Goal: Task Accomplishment & Management: Use online tool/utility

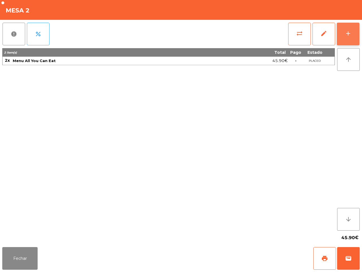
click at [354, 32] on button "add" at bounding box center [348, 34] width 23 height 23
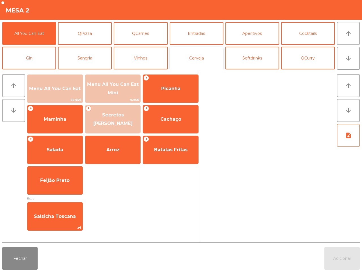
click at [210, 62] on button "Cerveja" at bounding box center [197, 58] width 54 height 23
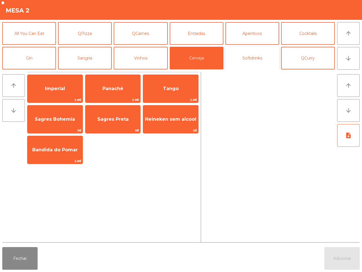
click at [239, 60] on button "Softdrinks" at bounding box center [252, 58] width 54 height 23
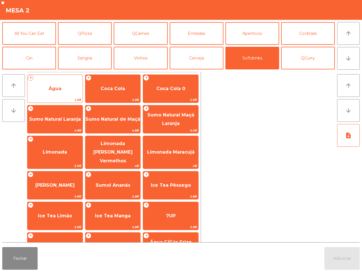
click at [68, 85] on span "Água" at bounding box center [54, 88] width 55 height 15
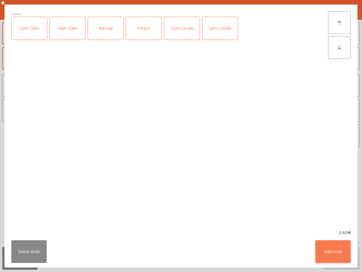
click at [323, 249] on button "Adicionar" at bounding box center [332, 251] width 35 height 23
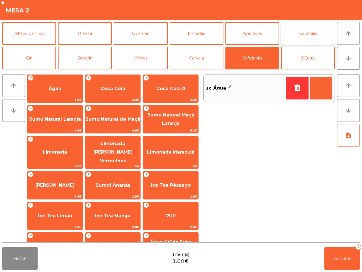
click at [302, 34] on button "Cocktails" at bounding box center [308, 33] width 54 height 23
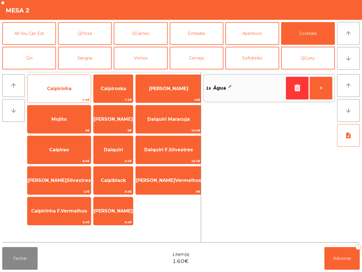
click at [66, 94] on span "Caipirinha" at bounding box center [58, 88] width 63 height 15
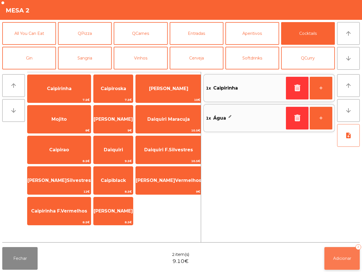
click at [329, 248] on button "Adicionar 2" at bounding box center [341, 258] width 35 height 23
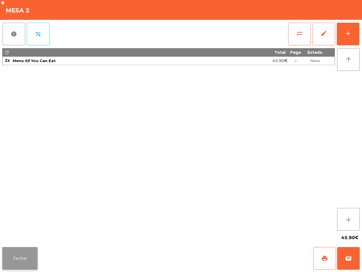
click at [29, 257] on button "Fechar" at bounding box center [19, 258] width 35 height 23
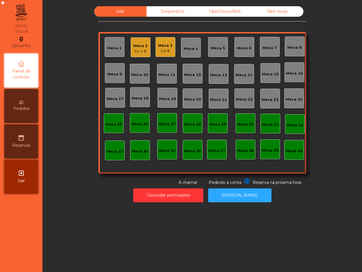
click at [162, 50] on div "3.8 €" at bounding box center [165, 51] width 14 height 6
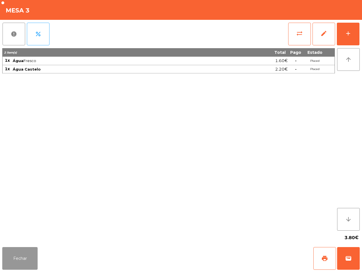
click at [30, 255] on button "Fechar" at bounding box center [19, 258] width 35 height 23
click at [26, 257] on button "Fechar" at bounding box center [19, 258] width 35 height 23
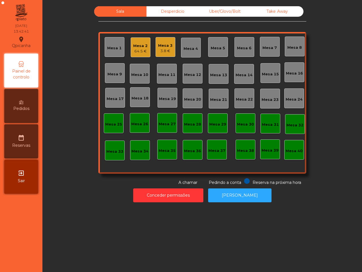
click at [141, 47] on div "Mesa 2" at bounding box center [140, 46] width 14 height 6
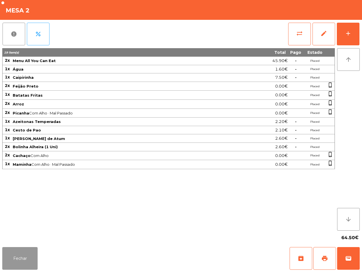
click at [32, 249] on button "Fechar" at bounding box center [19, 258] width 35 height 23
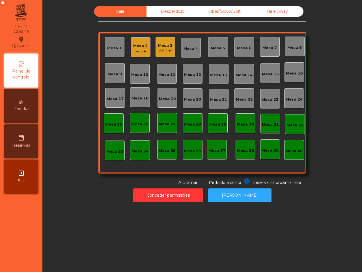
drag, startPoint x: 160, startPoint y: 76, endPoint x: 162, endPoint y: 81, distance: 4.7
click at [162, 81] on div "Mesa 11" at bounding box center [167, 74] width 20 height 20
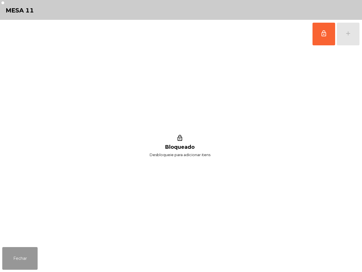
click at [25, 260] on button "Fechar" at bounding box center [19, 258] width 35 height 23
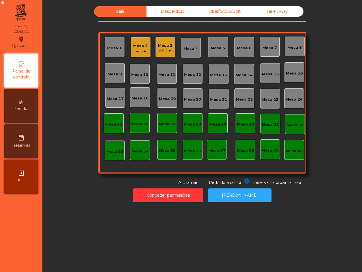
click at [160, 54] on div "Mesa 3 68.2 €" at bounding box center [166, 47] width 20 height 20
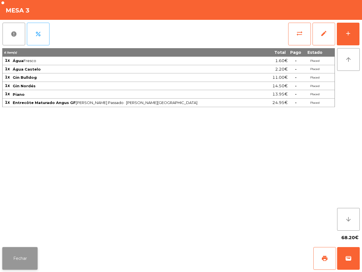
click at [30, 258] on button "Fechar" at bounding box center [19, 258] width 35 height 23
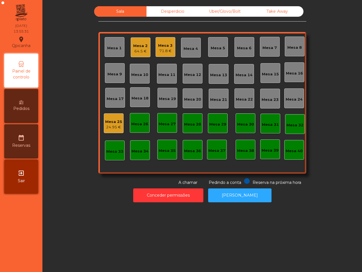
click at [230, 12] on div "Uber/Glovo/Bolt" at bounding box center [225, 11] width 52 height 10
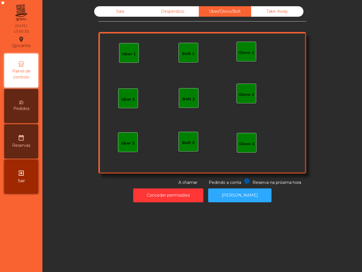
click at [244, 47] on div "Glovo 1" at bounding box center [246, 52] width 20 height 20
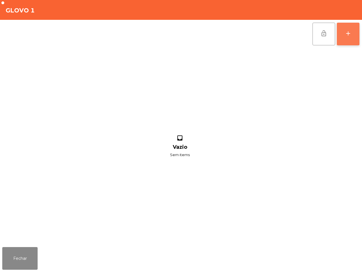
click at [351, 34] on div "add" at bounding box center [348, 33] width 7 height 7
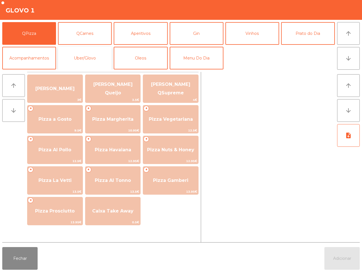
click at [70, 57] on button "Uber/Glovo" at bounding box center [85, 58] width 54 height 23
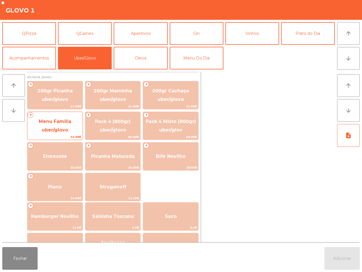
click at [65, 127] on span "Menu Familia uber/glovo" at bounding box center [55, 126] width 33 height 14
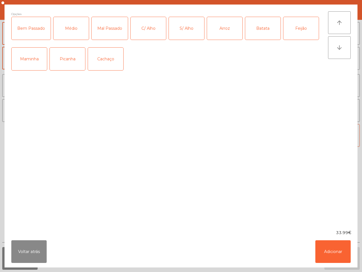
click at [68, 28] on div "Médio" at bounding box center [70, 28] width 35 height 23
click at [120, 29] on div "Mal Passado" at bounding box center [110, 28] width 36 height 23
click at [138, 26] on div "C/ Alho" at bounding box center [148, 28] width 35 height 23
click at [76, 58] on div "Picanha" at bounding box center [67, 59] width 35 height 23
click at [216, 21] on div "Arroz" at bounding box center [224, 28] width 35 height 23
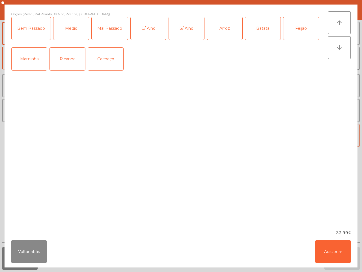
drag, startPoint x: 263, startPoint y: 22, endPoint x: 287, endPoint y: 23, distance: 23.3
click at [263, 23] on div "Batata" at bounding box center [262, 28] width 35 height 23
click at [295, 25] on div "Feijão" at bounding box center [300, 28] width 35 height 23
click at [326, 258] on button "Adicionar" at bounding box center [332, 251] width 35 height 23
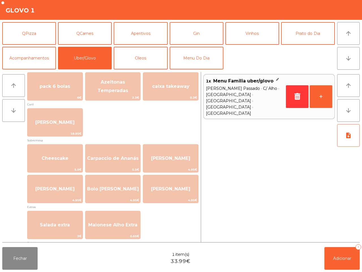
scroll to position [106, 0]
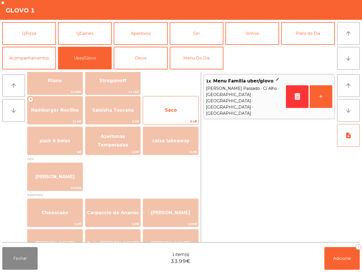
click at [179, 116] on span "Saco" at bounding box center [170, 109] width 55 height 15
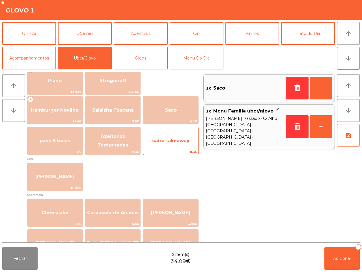
click at [183, 142] on span "caixa takeaway" at bounding box center [170, 140] width 37 height 5
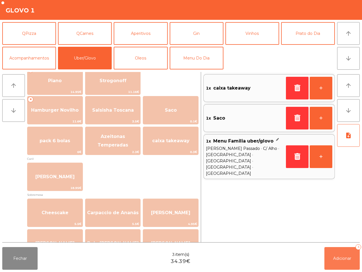
click at [331, 258] on button "Adicionar 3" at bounding box center [341, 258] width 35 height 23
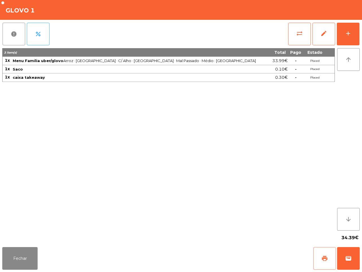
click at [324, 255] on span "print" at bounding box center [324, 258] width 7 height 7
click at [25, 249] on button "Fechar" at bounding box center [19, 258] width 35 height 23
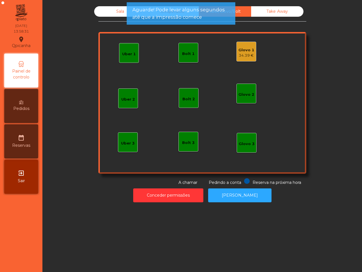
click at [243, 55] on div "34.39 €" at bounding box center [246, 56] width 16 height 6
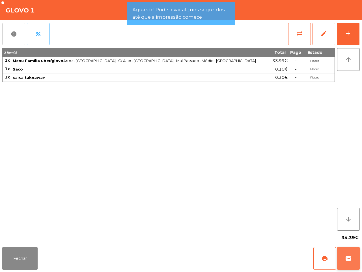
click at [354, 261] on button "wallet" at bounding box center [348, 258] width 23 height 23
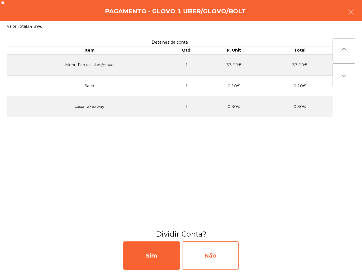
click at [233, 253] on div "Não" at bounding box center [210, 255] width 57 height 28
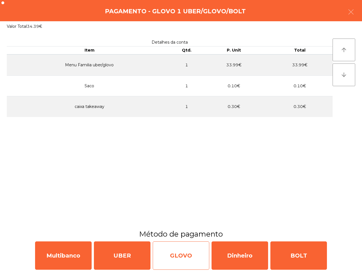
click at [190, 250] on div "GLOVO" at bounding box center [181, 255] width 57 height 28
select select "**"
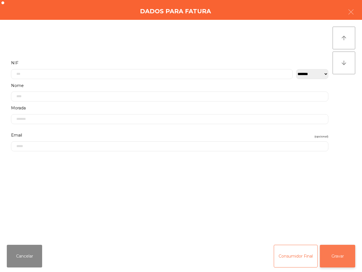
click at [341, 257] on button "Gravar" at bounding box center [337, 255] width 35 height 23
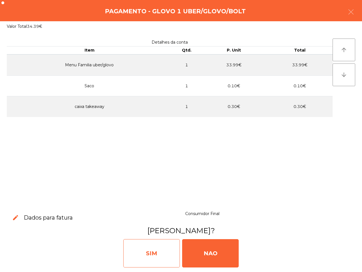
click at [162, 244] on div "SIM" at bounding box center [151, 253] width 57 height 28
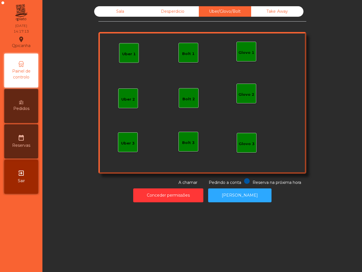
drag, startPoint x: 111, startPoint y: 14, endPoint x: 112, endPoint y: 23, distance: 9.7
click at [111, 14] on div "Sala" at bounding box center [120, 11] width 52 height 10
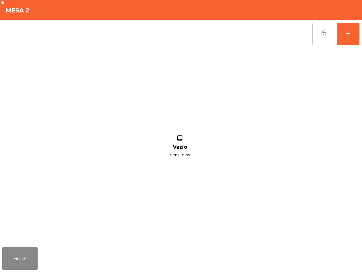
click at [318, 31] on button "lock_open" at bounding box center [324, 34] width 23 height 23
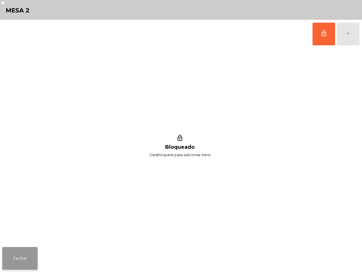
click at [14, 261] on button "Fechar" at bounding box center [19, 258] width 35 height 23
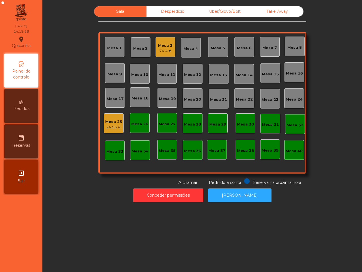
click at [158, 47] on div "Mesa 3" at bounding box center [165, 46] width 14 height 6
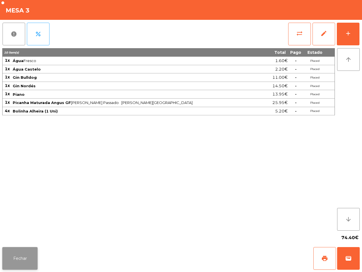
click at [23, 255] on button "Fechar" at bounding box center [19, 258] width 35 height 23
